Goal: Task Accomplishment & Management: Complete application form

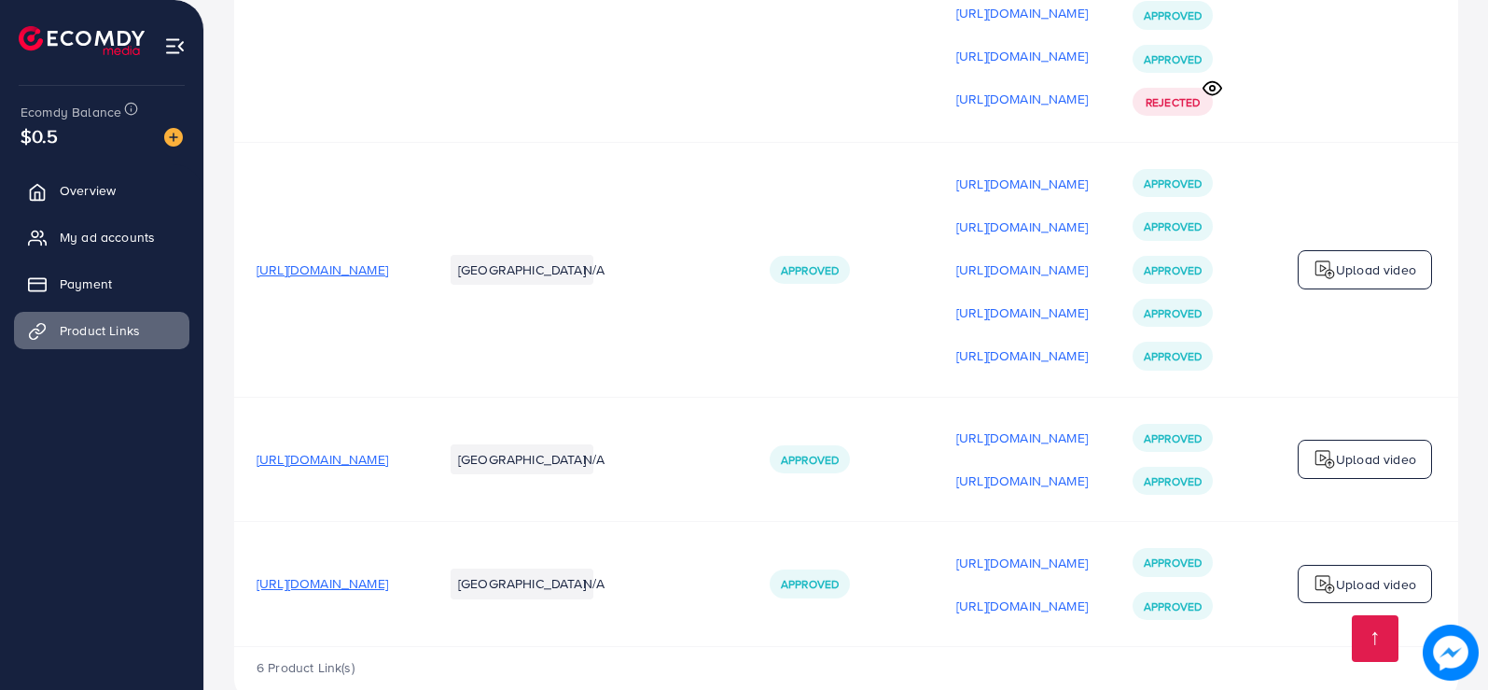
scroll to position [1268, 0]
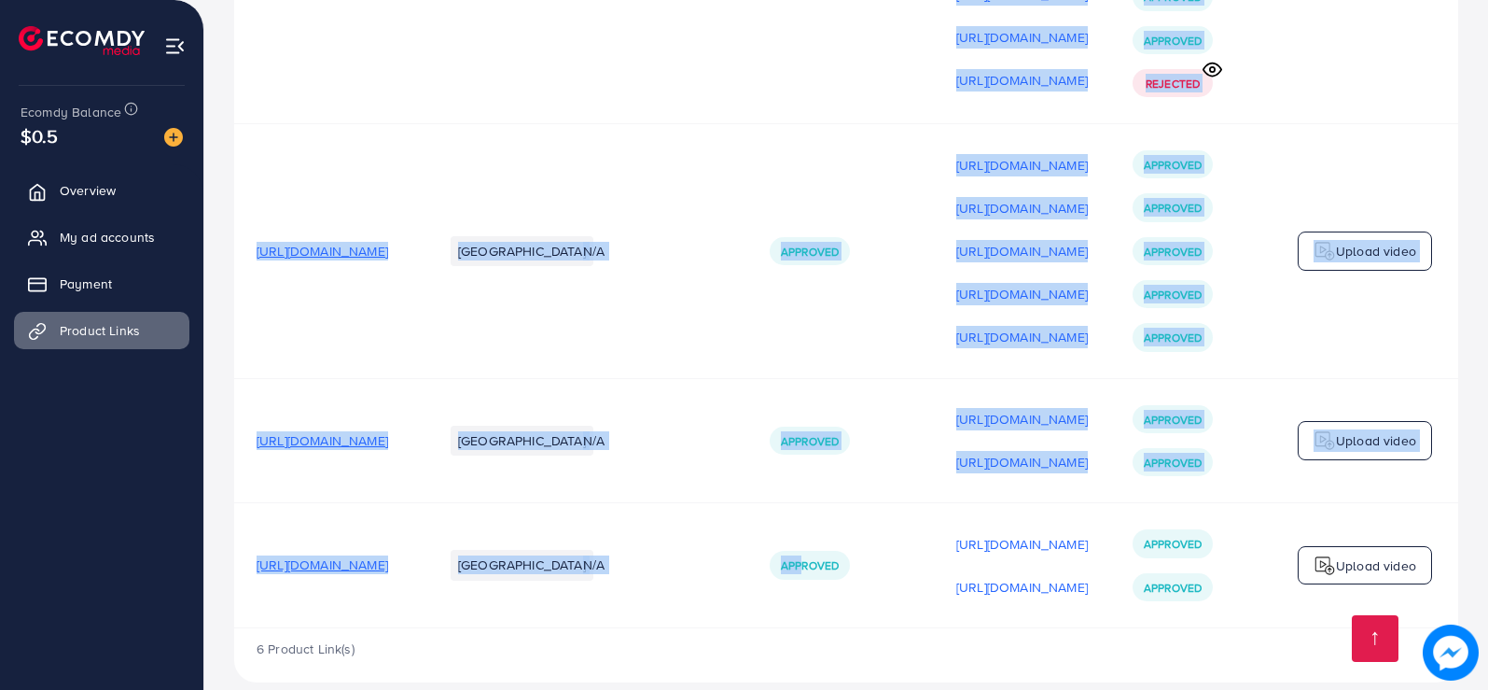
drag, startPoint x: 933, startPoint y: 633, endPoint x: 1016, endPoint y: 635, distance: 83.1
click at [934, 588] on td "Approved" at bounding box center [840, 565] width 187 height 125
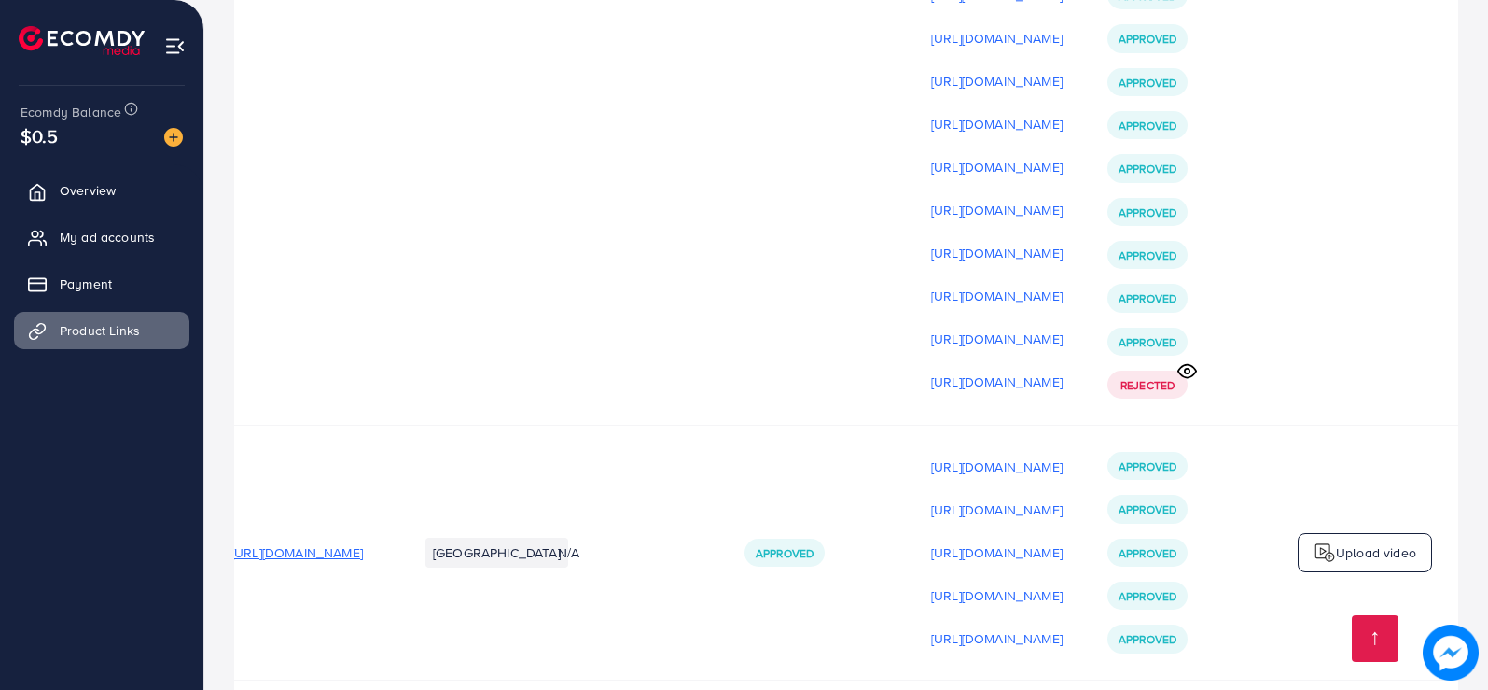
scroll to position [959, 0]
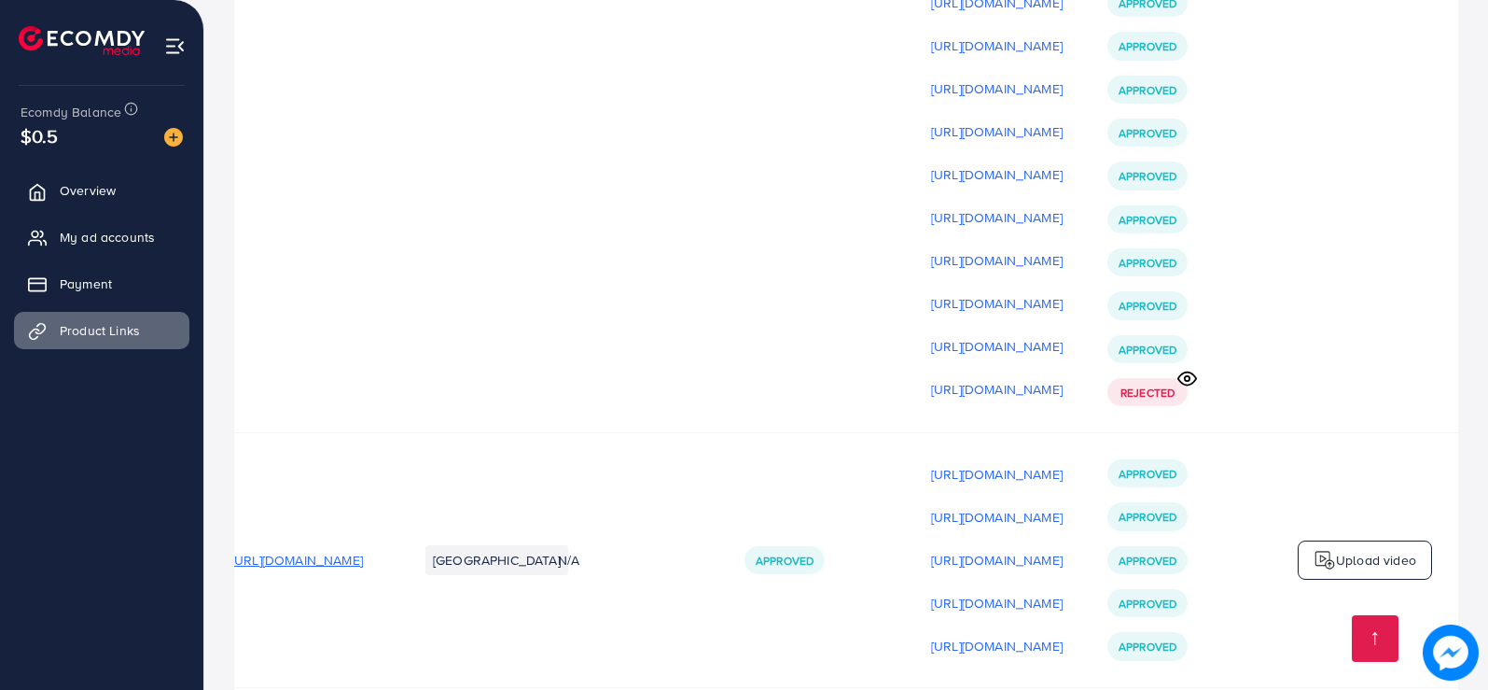
click at [1175, 397] on span "Rejected" at bounding box center [1148, 392] width 54 height 16
click at [1188, 383] on icon at bounding box center [1188, 379] width 20 height 20
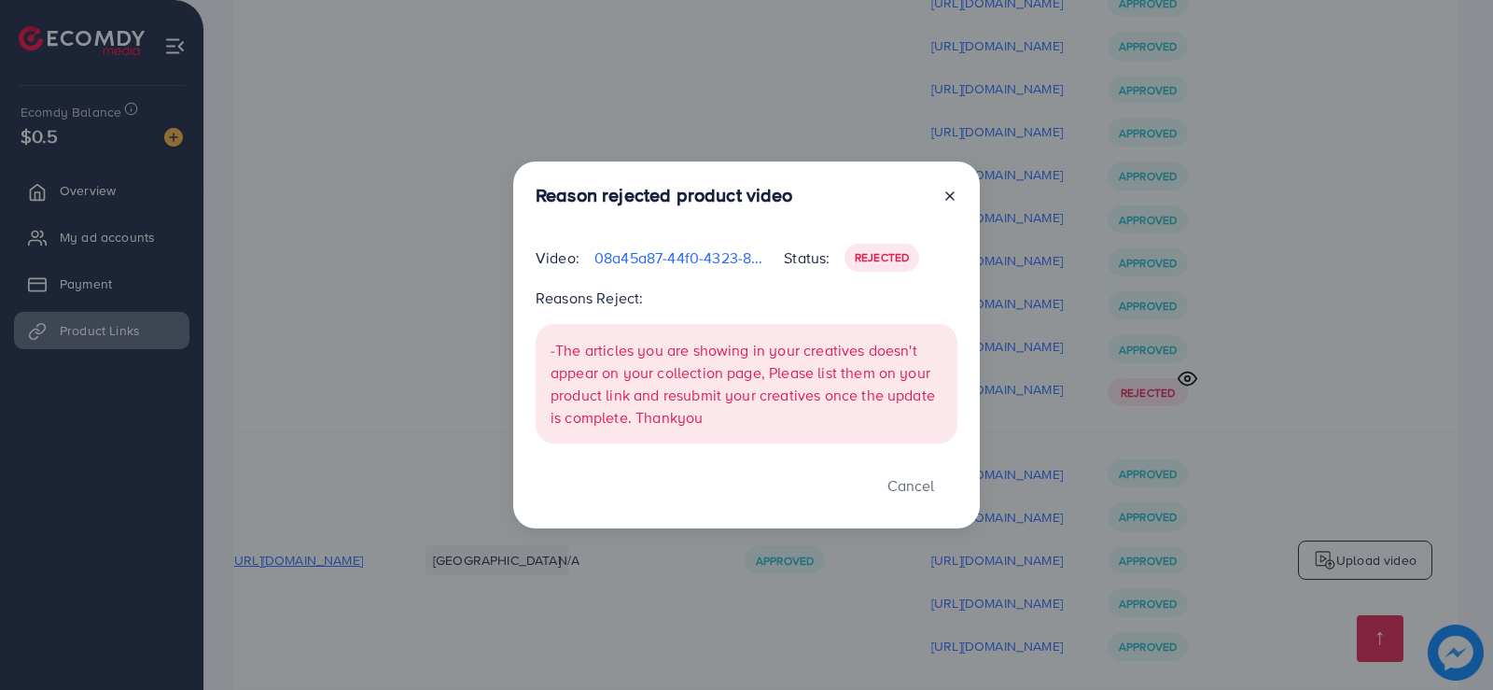
click at [954, 199] on icon at bounding box center [949, 195] width 15 height 15
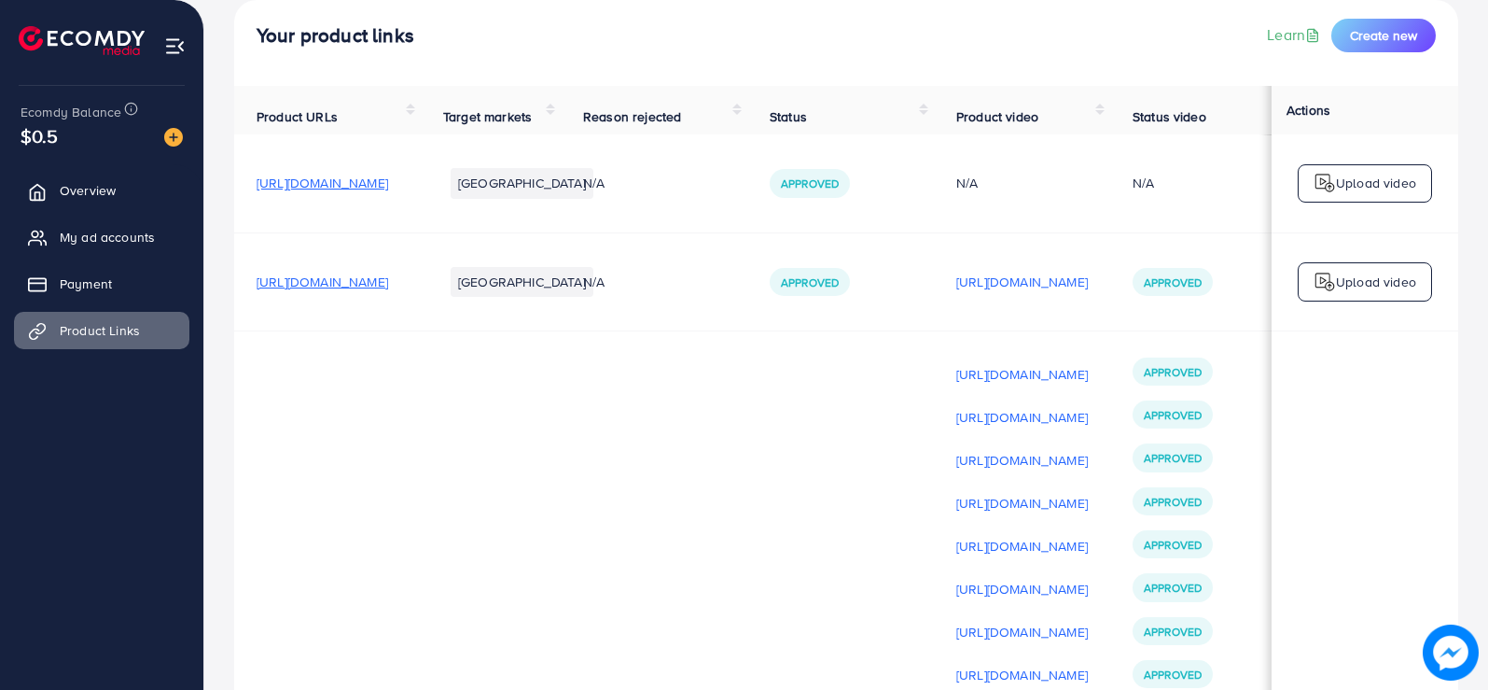
scroll to position [105, 0]
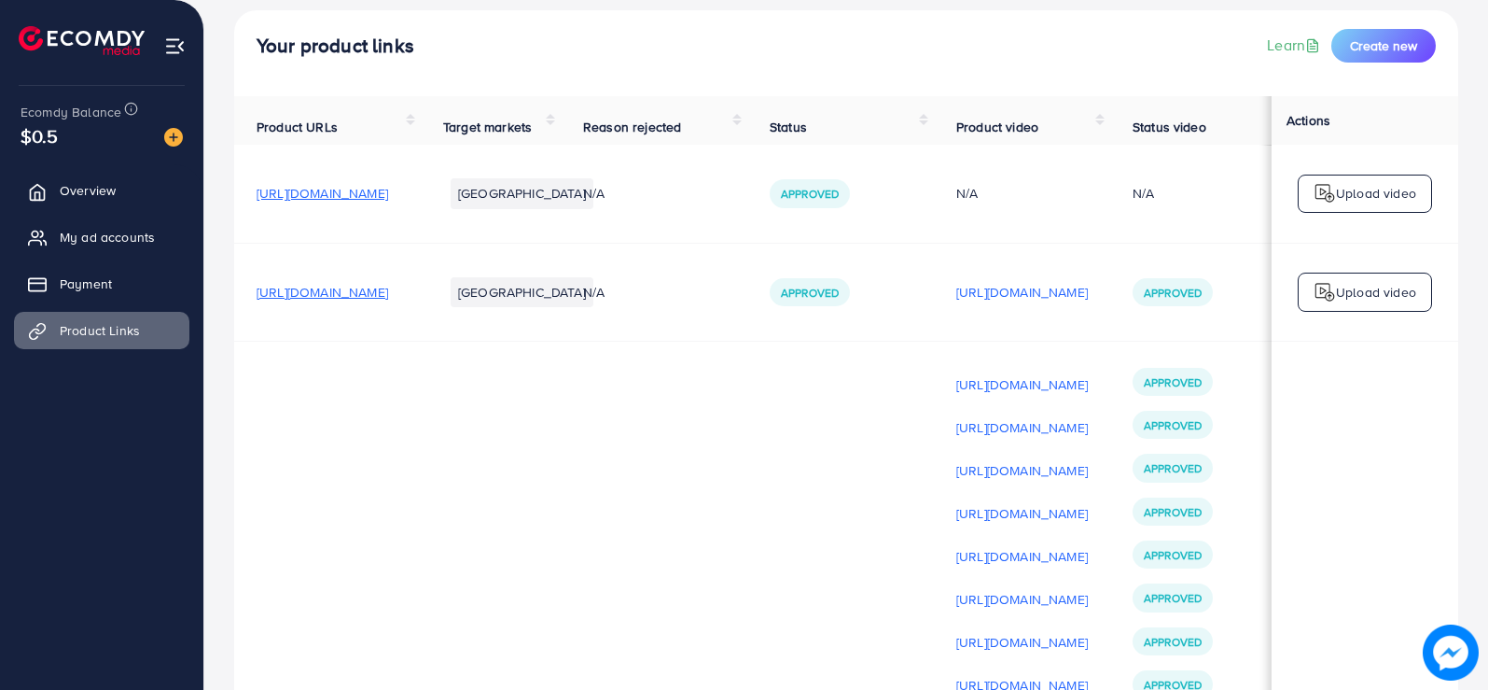
click at [388, 291] on span "[URL][DOMAIN_NAME]" at bounding box center [323, 292] width 132 height 19
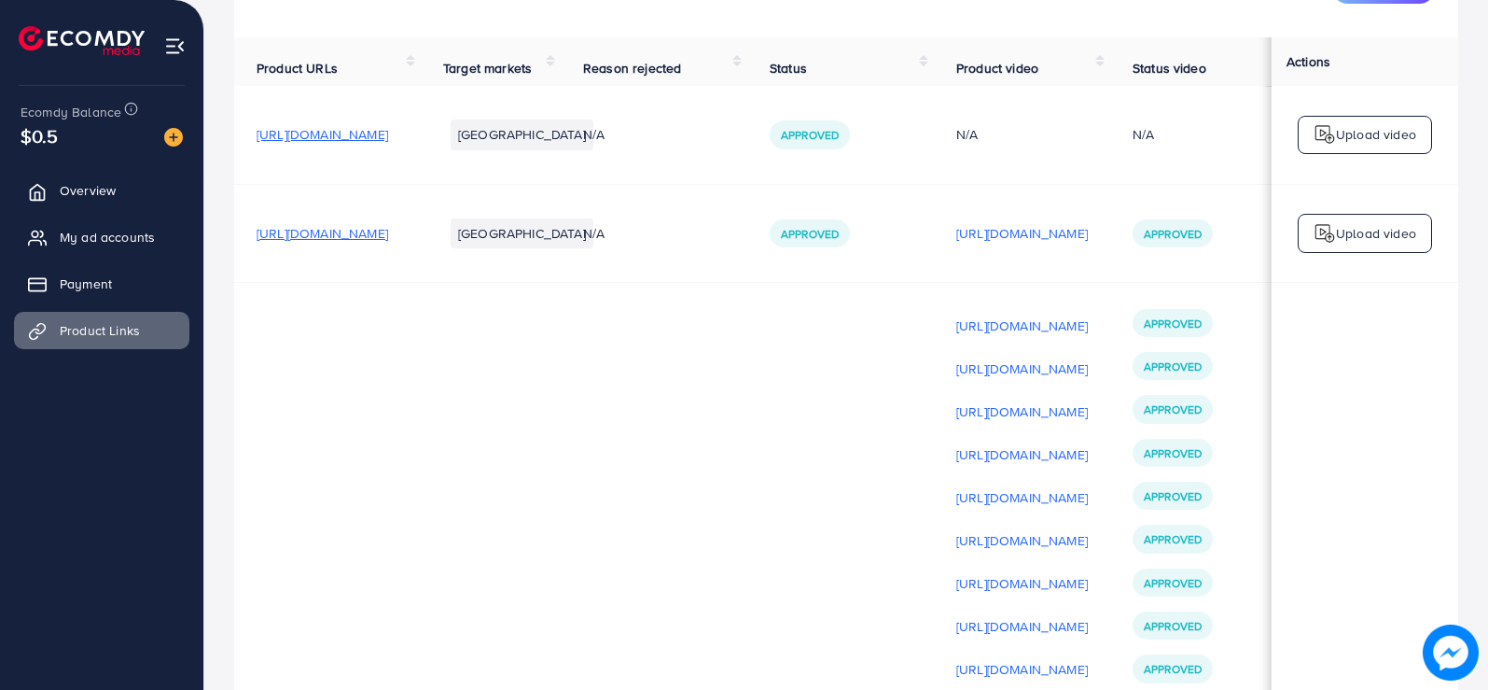
scroll to position [186, 0]
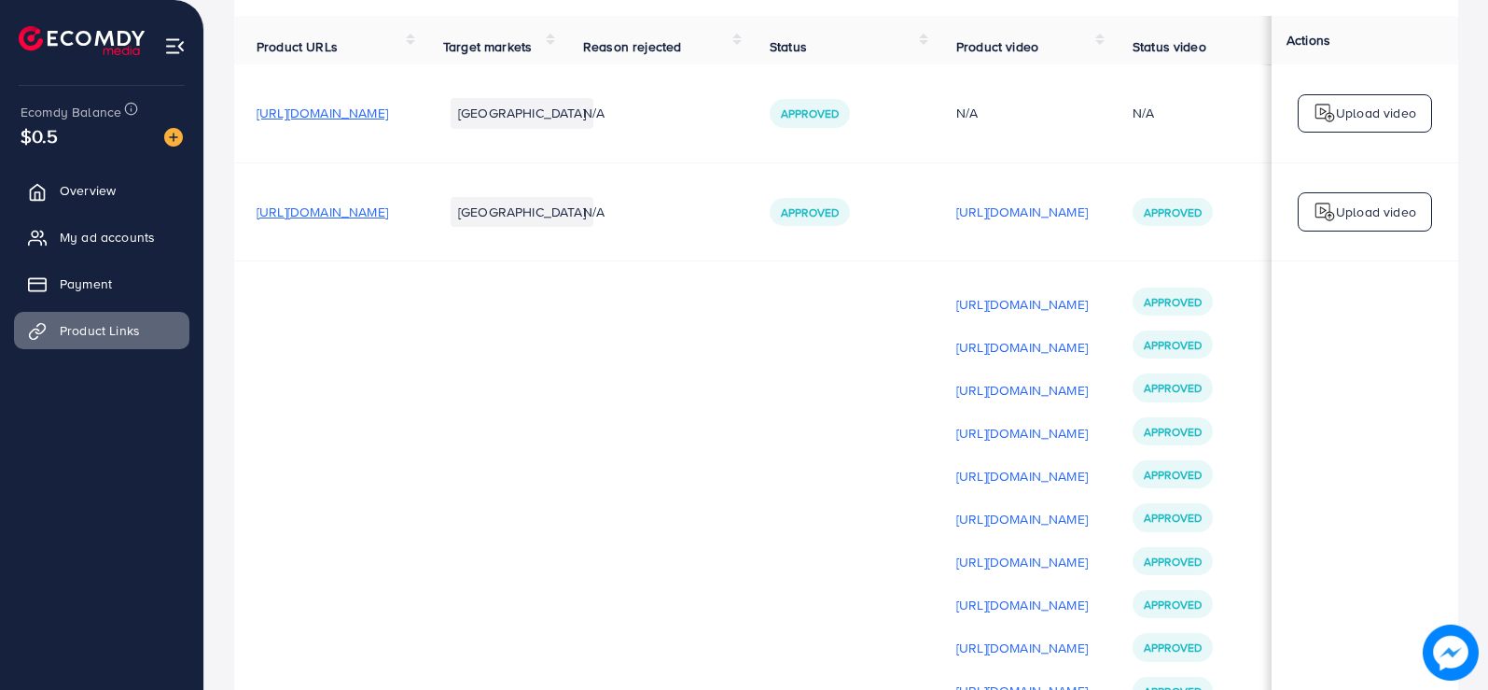
click at [388, 213] on span "[URL][DOMAIN_NAME]" at bounding box center [323, 211] width 132 height 19
click at [1328, 215] on img at bounding box center [1325, 212] width 22 height 22
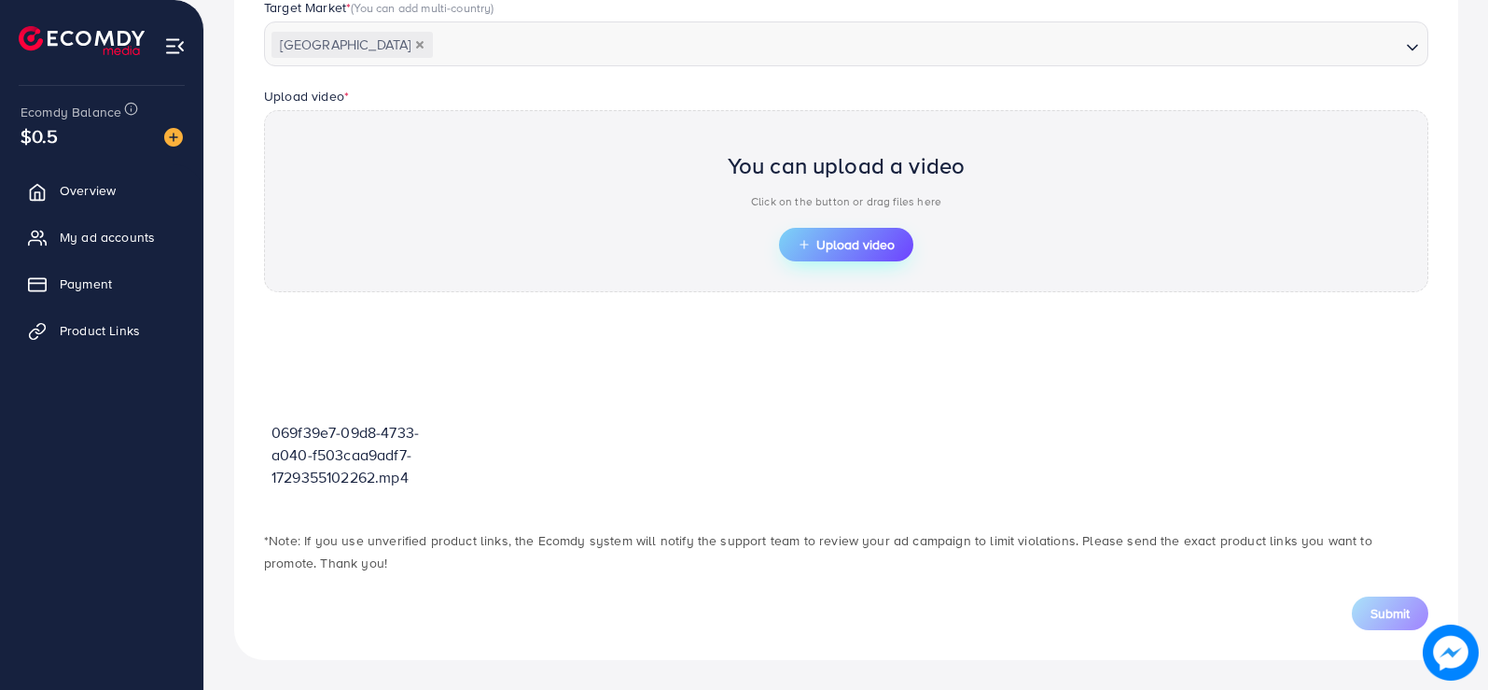
click at [838, 244] on span "Upload video" at bounding box center [846, 244] width 97 height 13
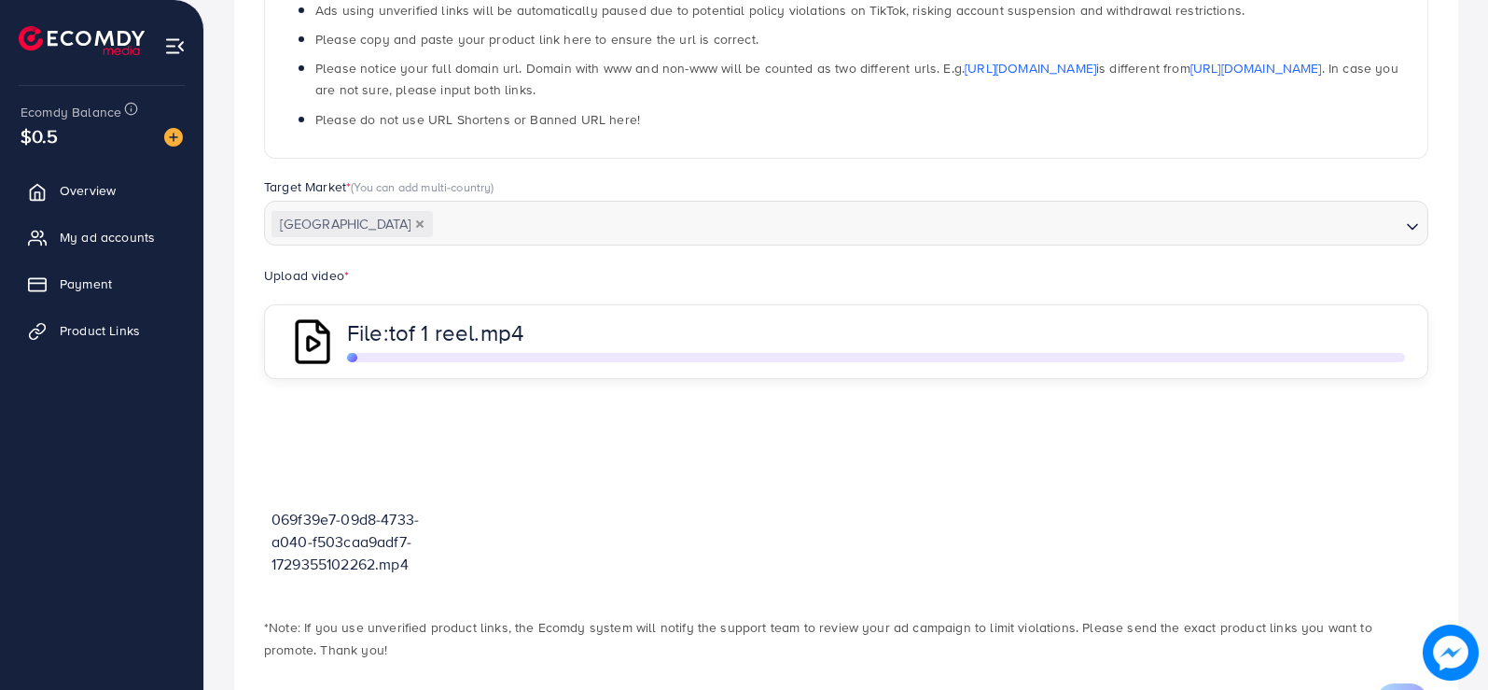
scroll to position [449, 0]
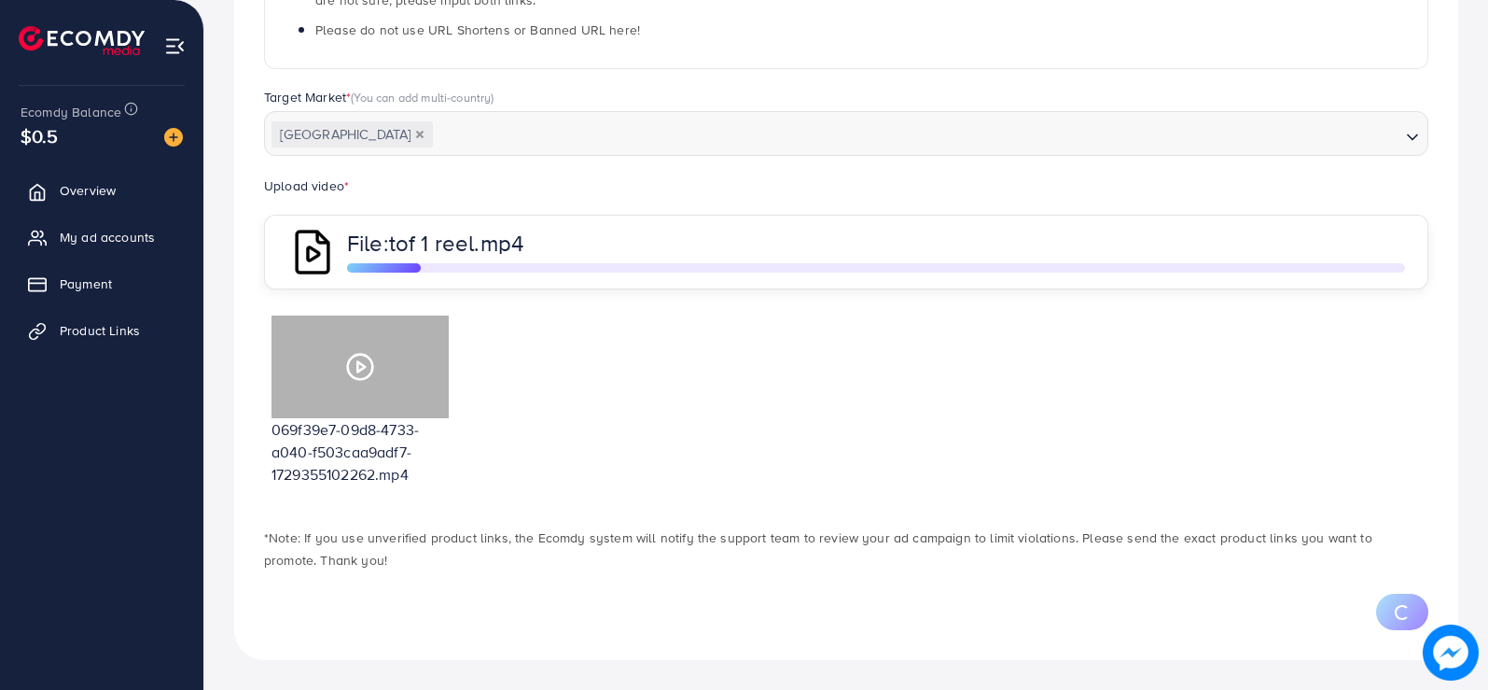
click at [364, 363] on icon at bounding box center [360, 367] width 30 height 30
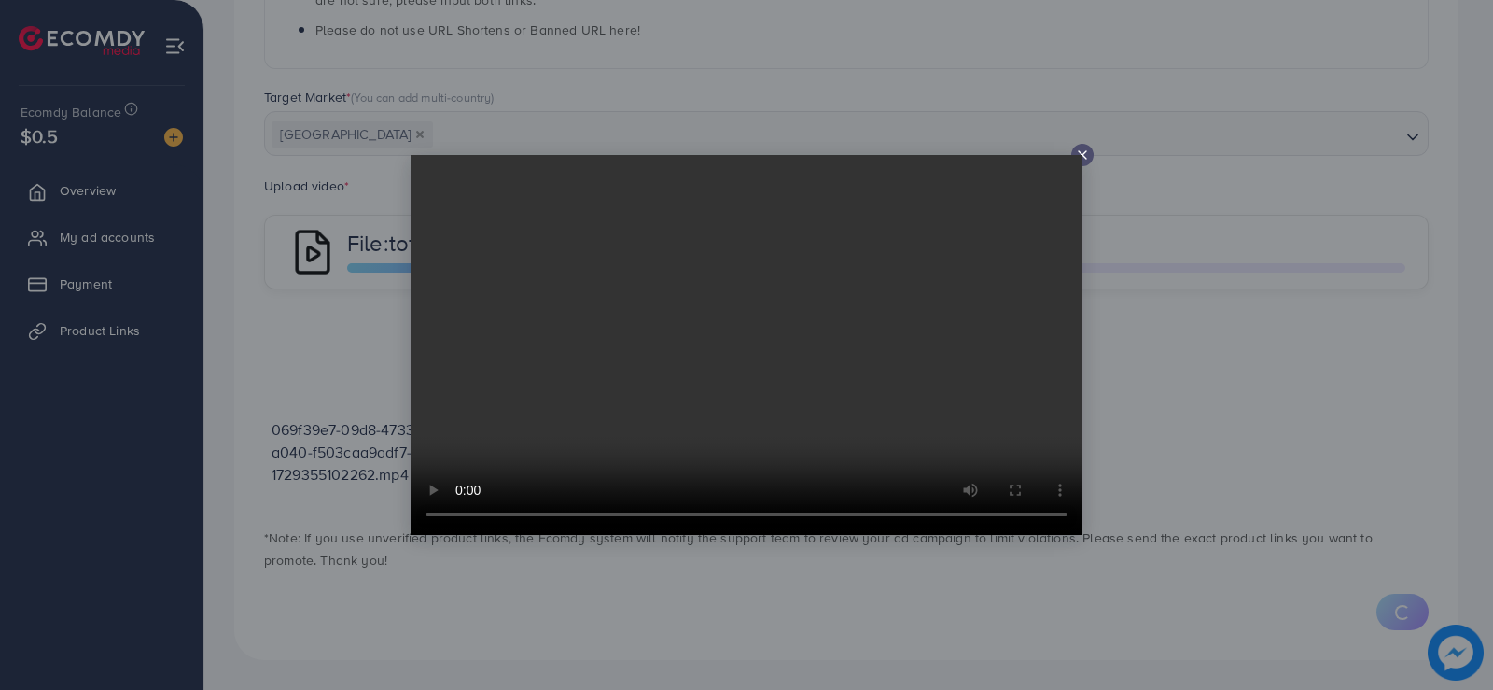
click at [1086, 148] on icon at bounding box center [1082, 154] width 15 height 15
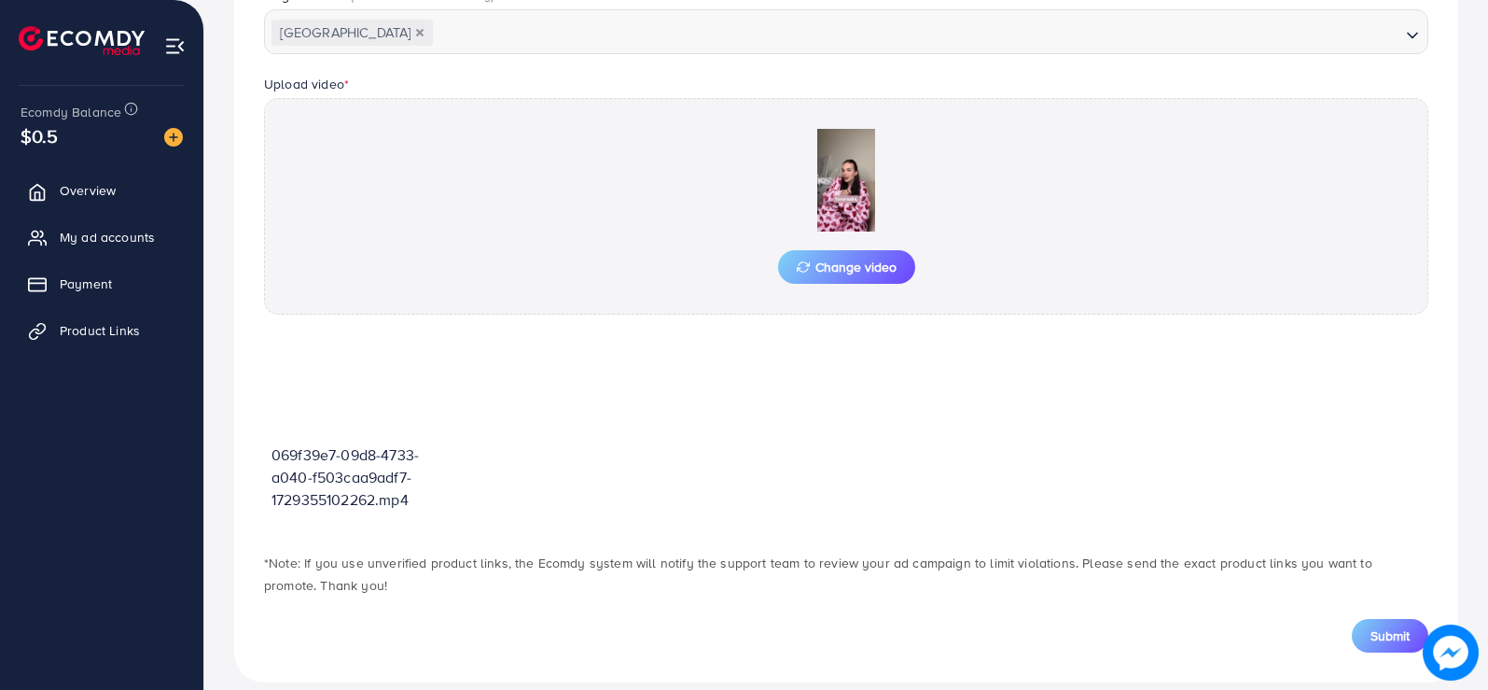
scroll to position [573, 0]
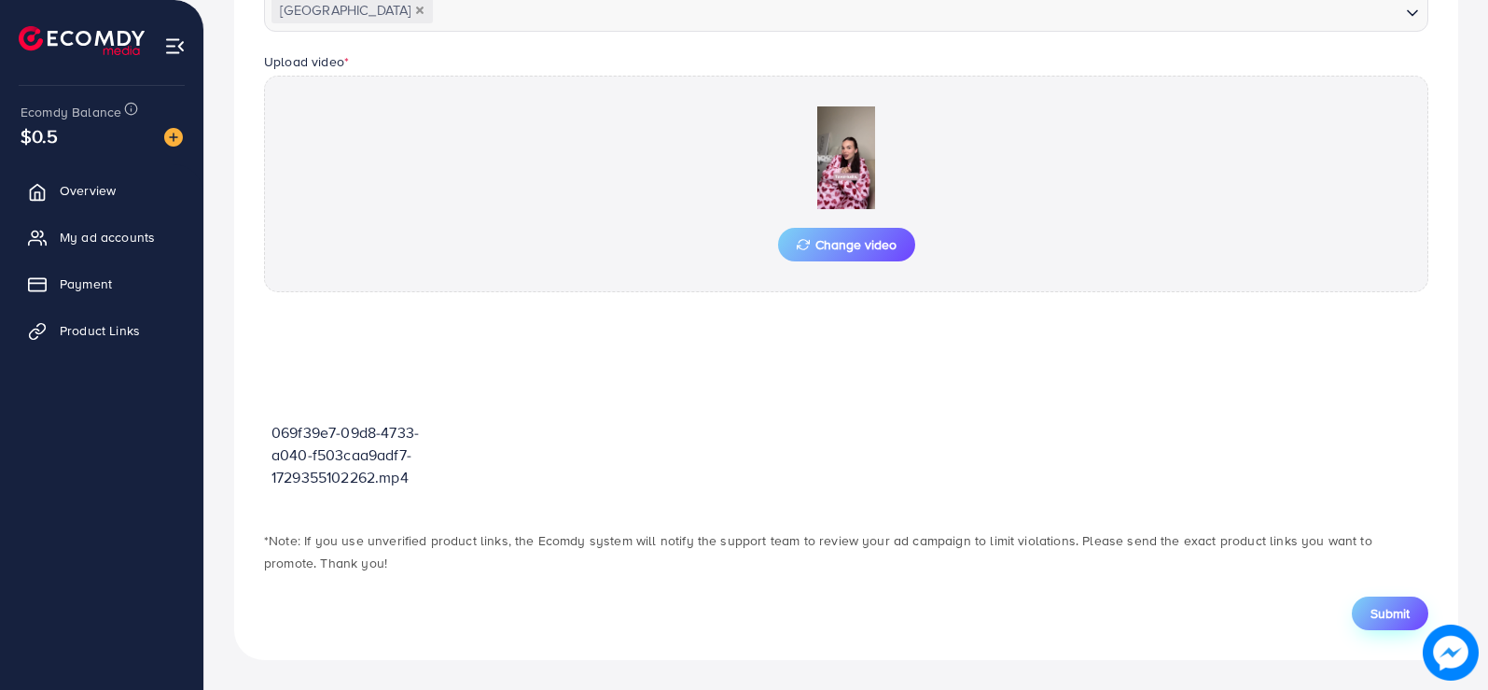
click at [1371, 602] on button "Submit" at bounding box center [1390, 613] width 77 height 34
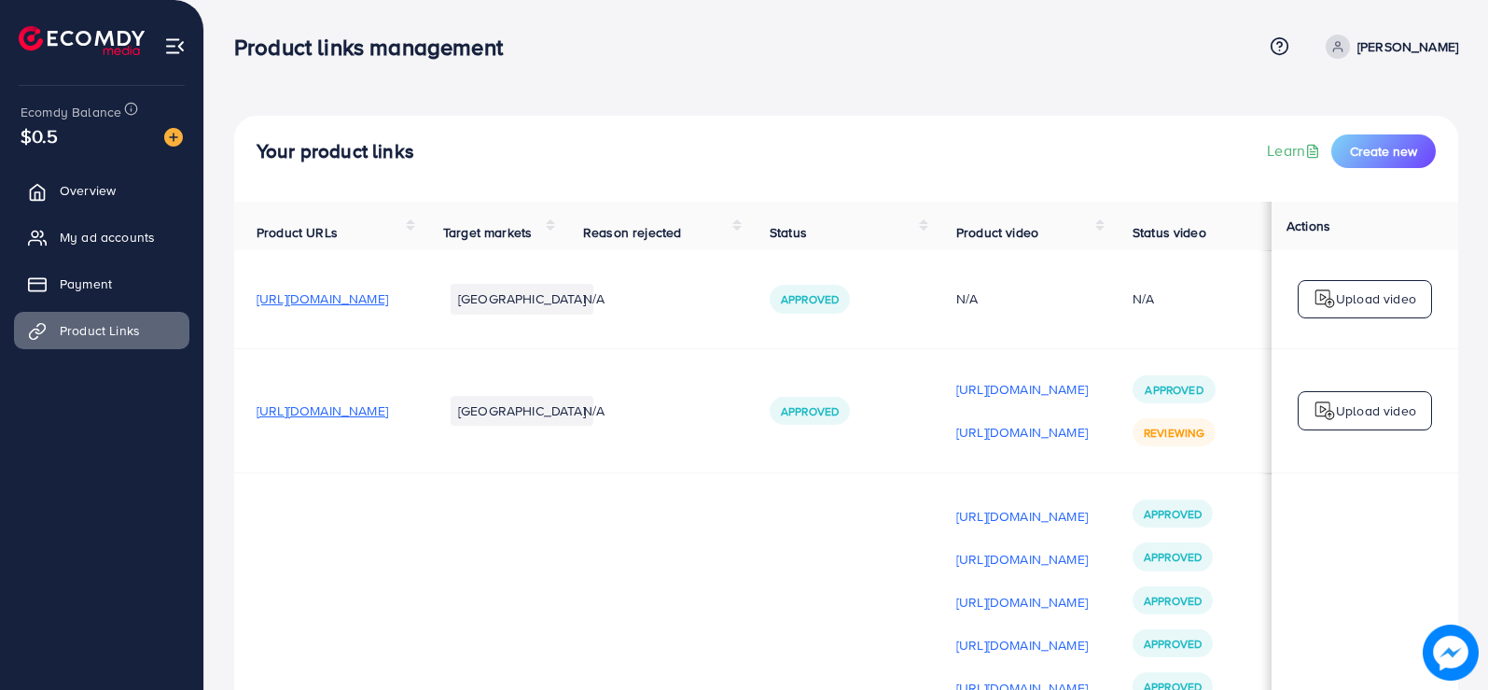
drag, startPoint x: 1487, startPoint y: 57, endPoint x: 1492, endPoint y: 124, distance: 67.3
click at [1488, 124] on html "Product links management Help Center Contact Support Term and policy About Us […" at bounding box center [744, 345] width 1488 height 690
click at [1390, 158] on span "Create new" at bounding box center [1383, 151] width 67 height 19
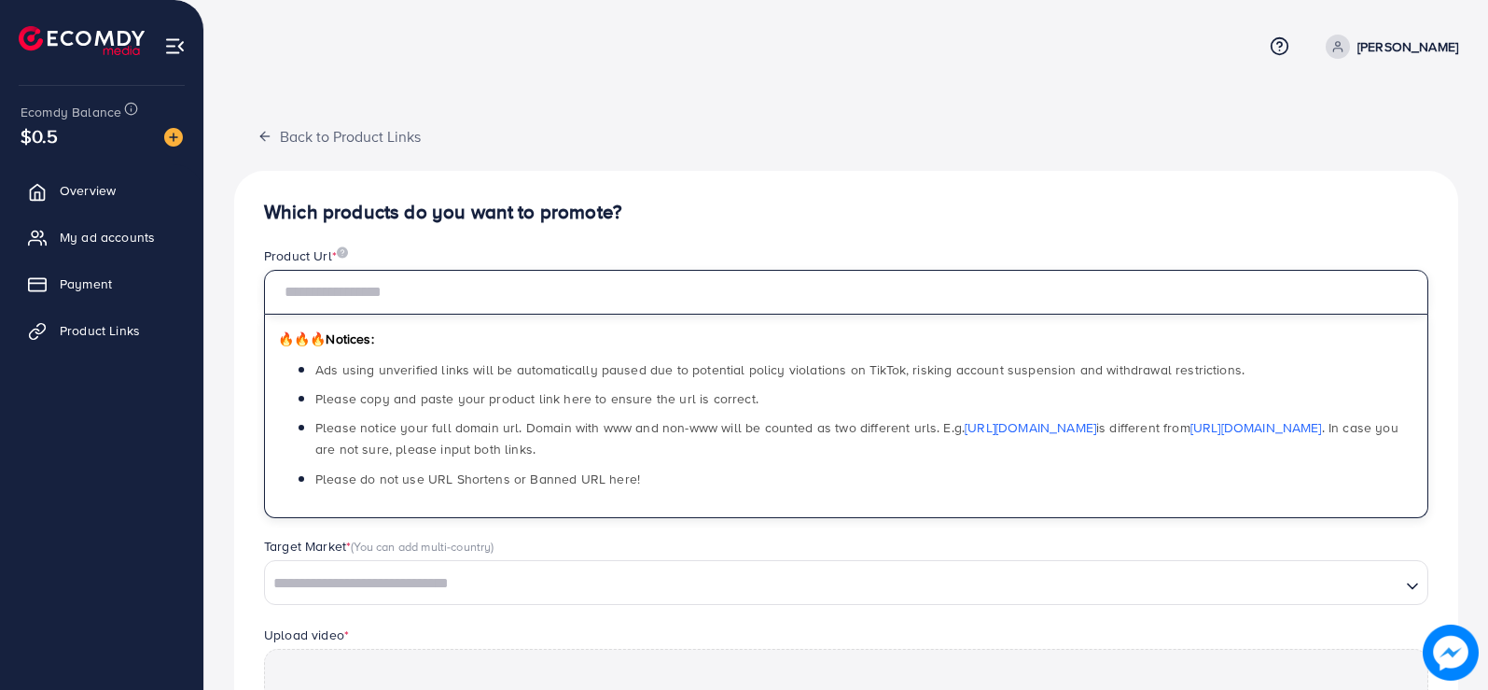
click at [622, 309] on input "text" at bounding box center [846, 292] width 1165 height 45
click at [512, 282] on input "text" at bounding box center [846, 292] width 1165 height 45
paste input "**********"
type input "**********"
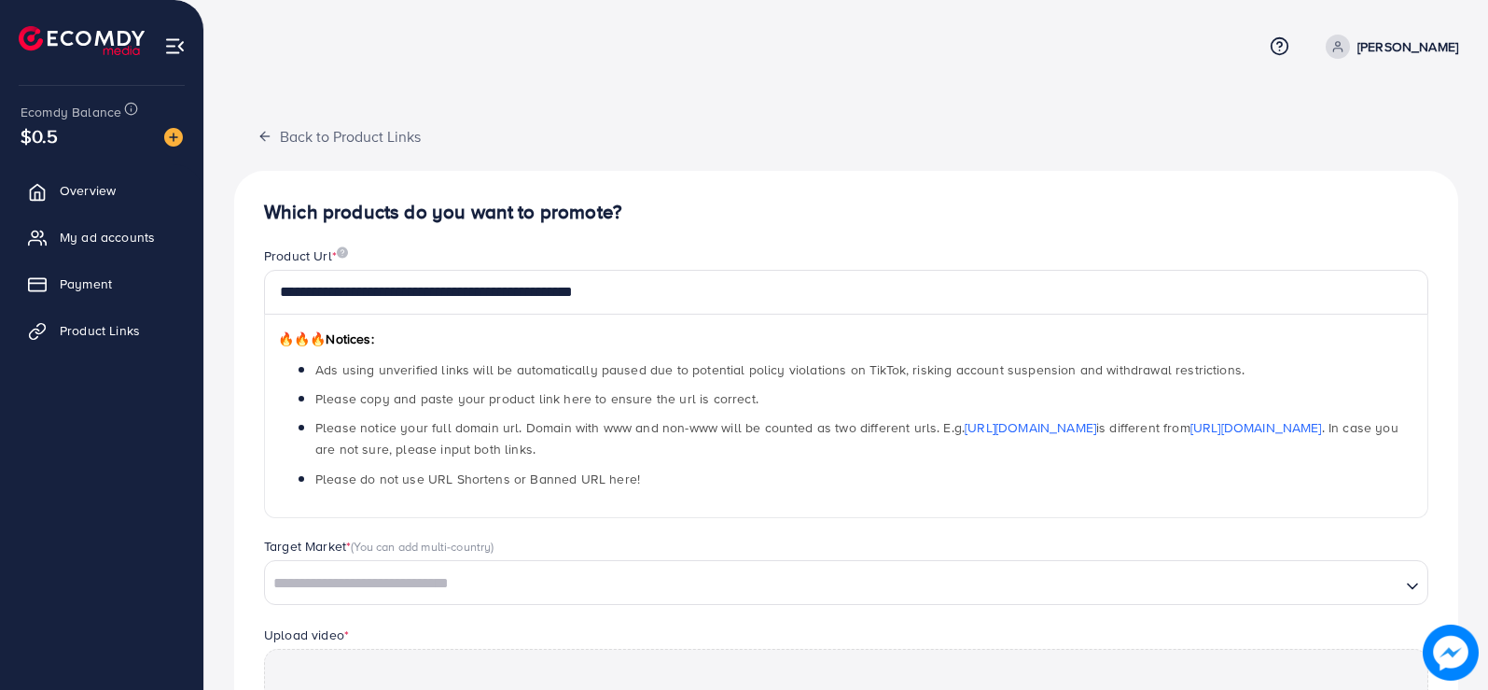
click at [688, 224] on div "**********" at bounding box center [846, 585] width 1224 height 828
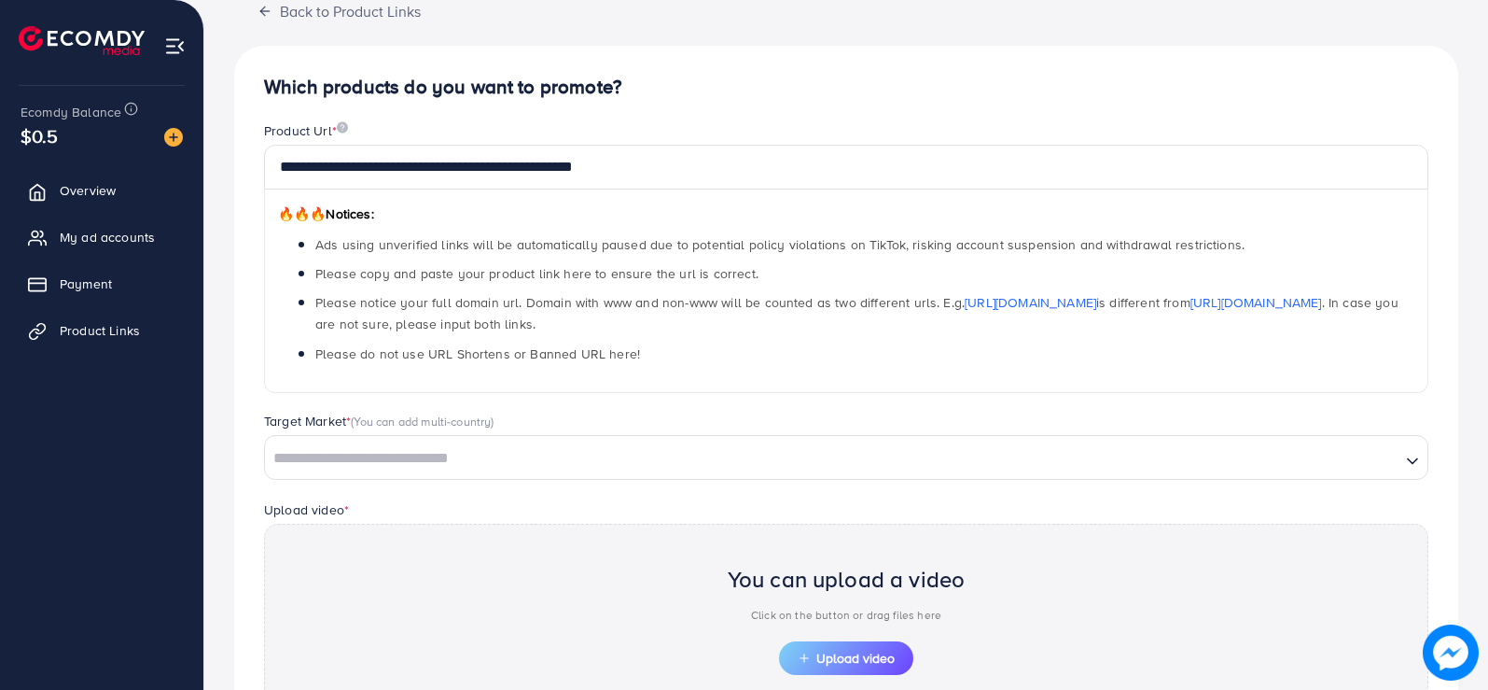
scroll to position [138, 0]
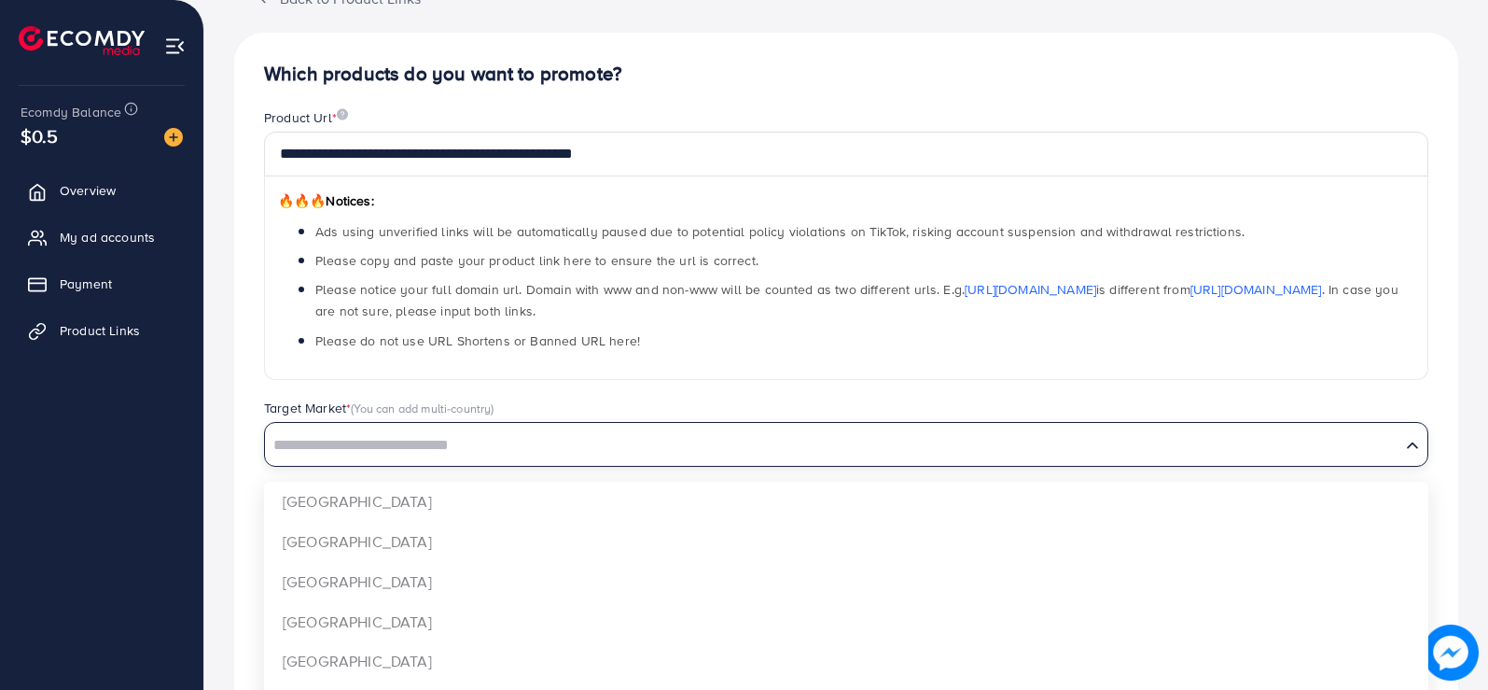
click at [850, 446] on input "Search for option" at bounding box center [833, 445] width 1132 height 29
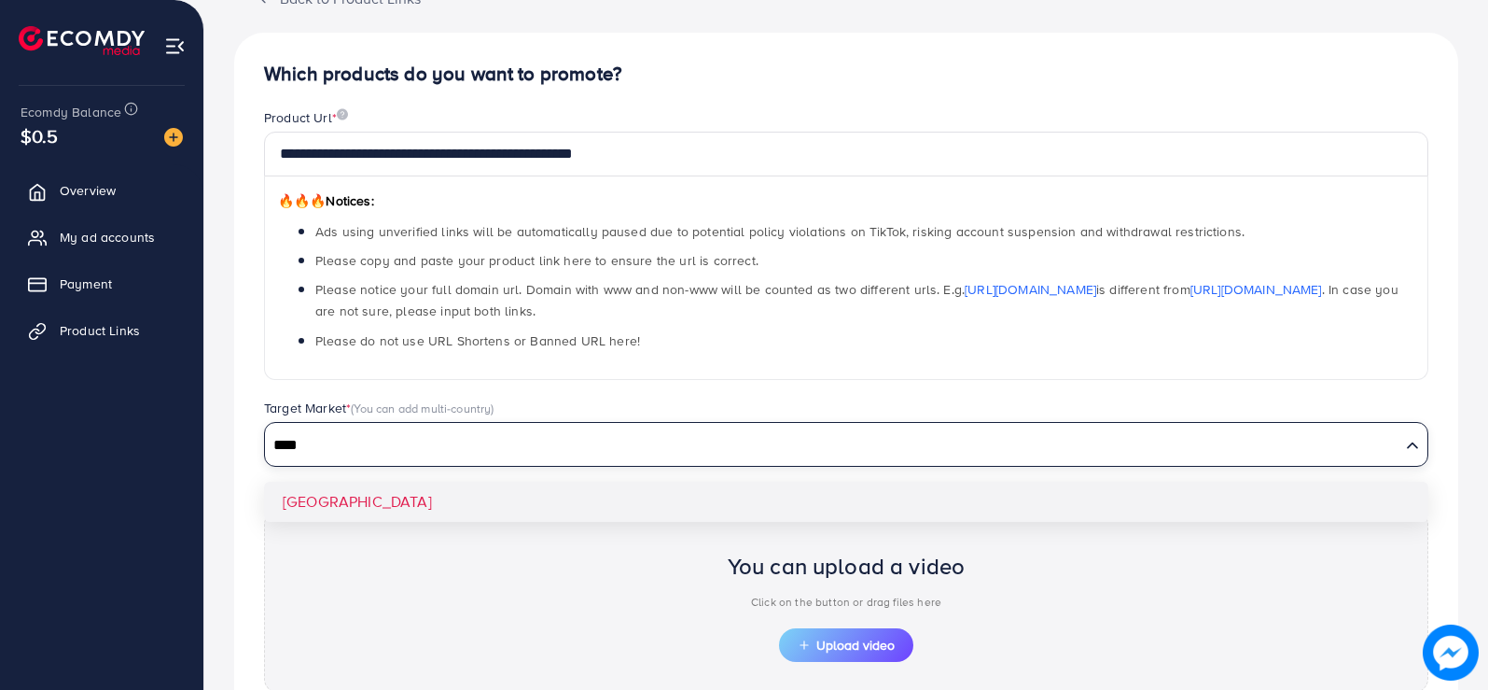
type input "****"
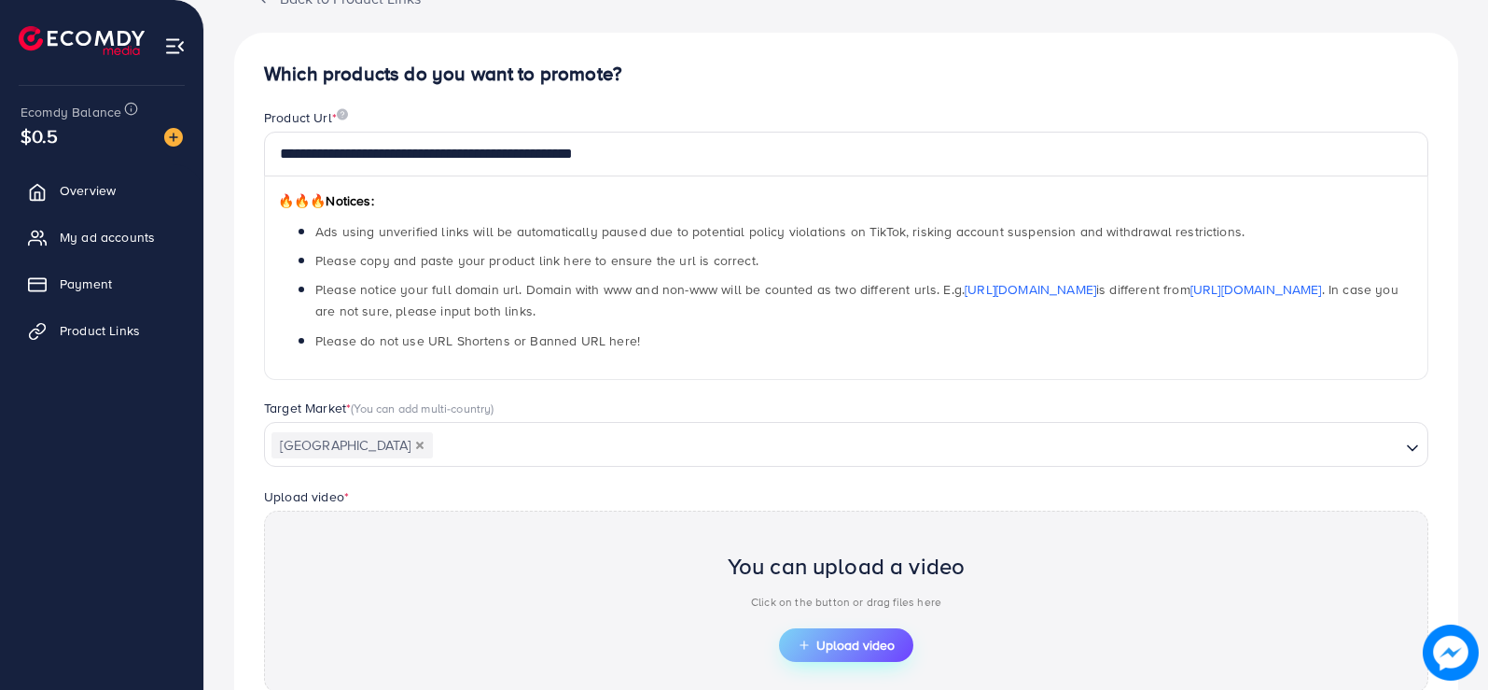
click at [873, 638] on span "Upload video" at bounding box center [846, 644] width 97 height 13
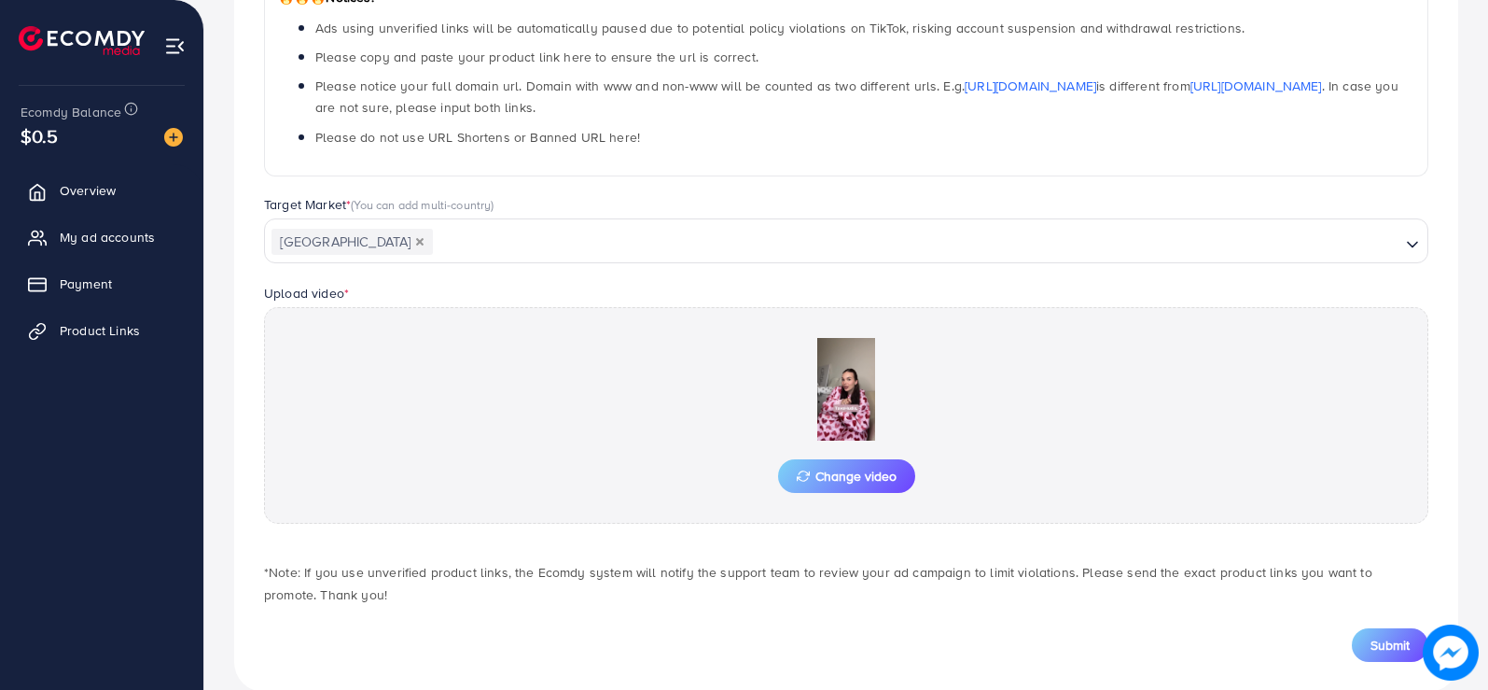
scroll to position [346, 0]
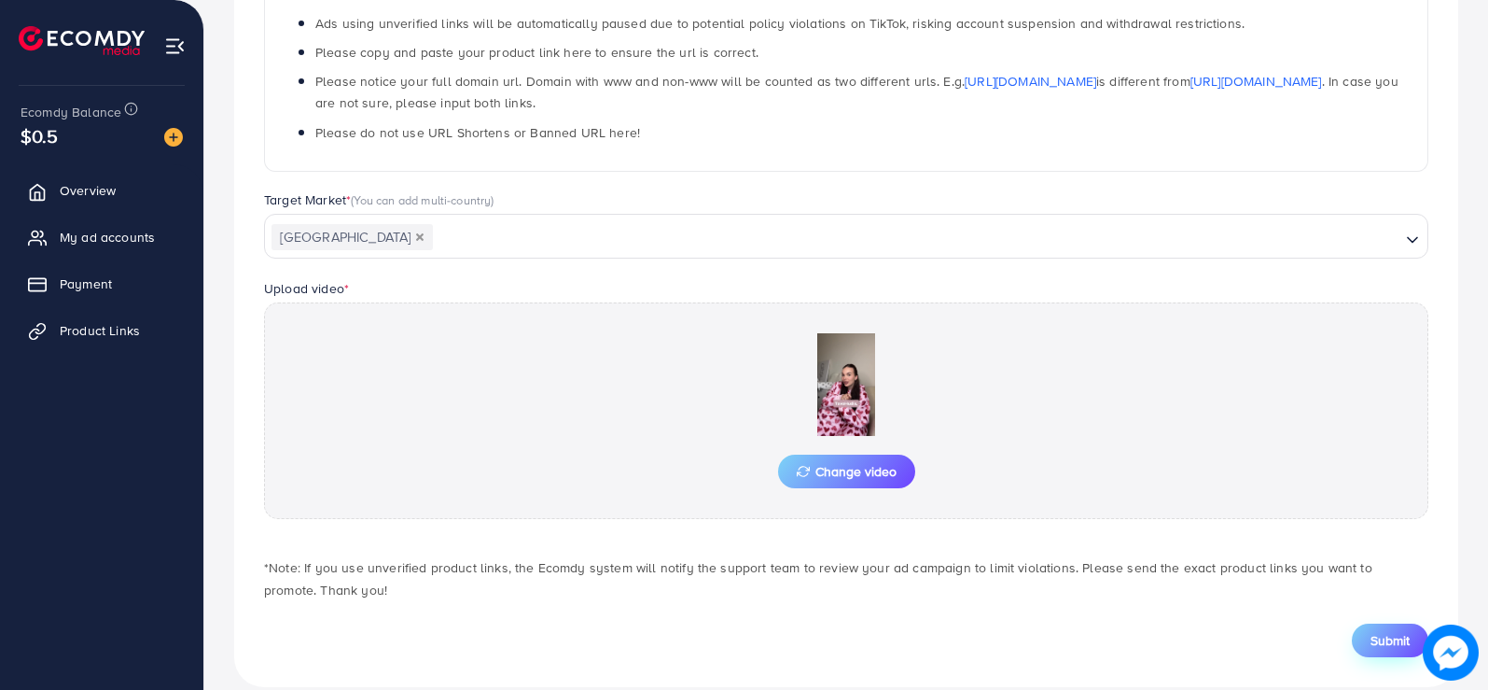
click at [1377, 639] on span "Submit" at bounding box center [1390, 640] width 39 height 19
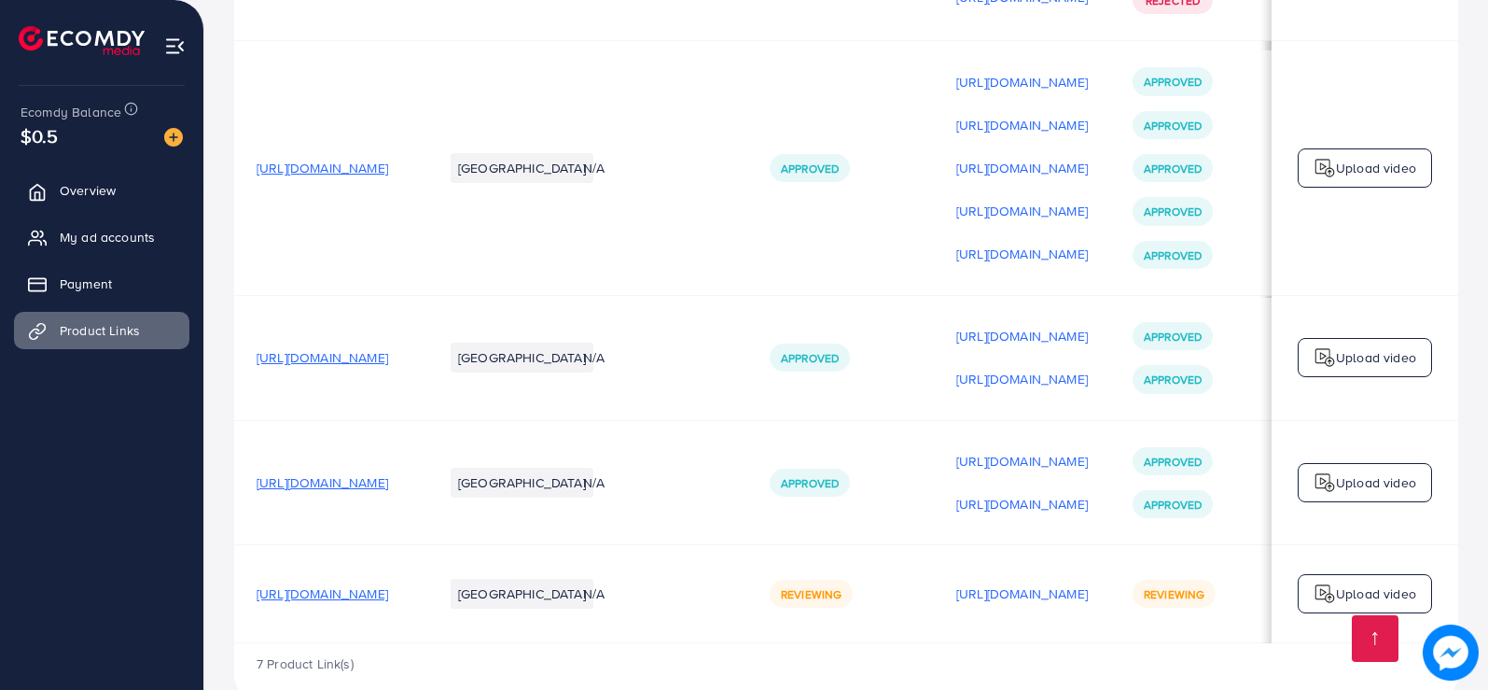
scroll to position [1426, 0]
